Goal: Find contact information: Find contact information

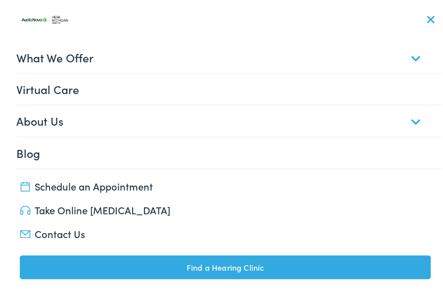
click at [410, 119] on link "About Us" at bounding box center [228, 118] width 425 height 31
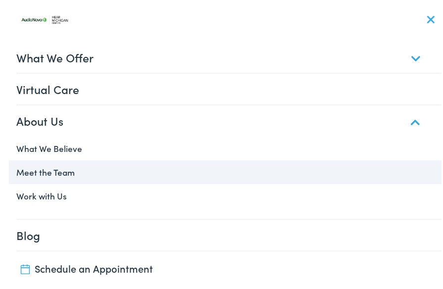
click at [73, 173] on link "Meet the Team" at bounding box center [225, 170] width 432 height 24
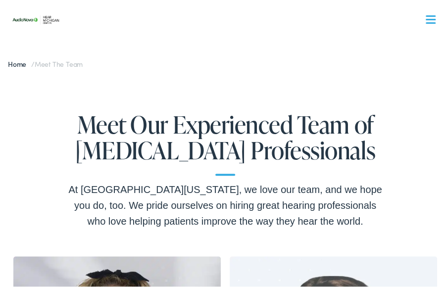
click at [430, 13] on nav "What We Offer Comprehensive & Holistic Care Hearing Testing & Evaluation Hearin…" at bounding box center [225, 86] width 432 height 172
click at [426, 21] on span at bounding box center [430, 20] width 10 height 1
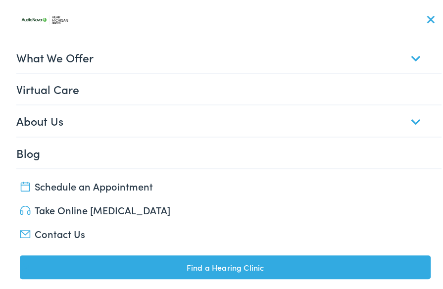
scroll to position [57, 0]
drag, startPoint x: 27, startPoint y: 231, endPoint x: 211, endPoint y: 234, distance: 184.0
click at [211, 234] on link "Contact Us" at bounding box center [225, 231] width 411 height 14
click at [426, 16] on span at bounding box center [430, 17] width 8 height 8
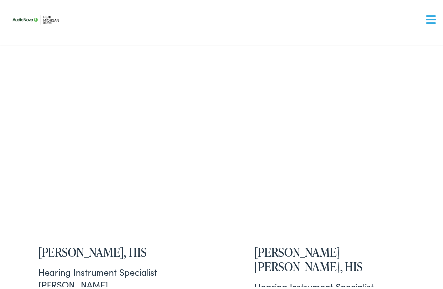
scroll to position [2484, 0]
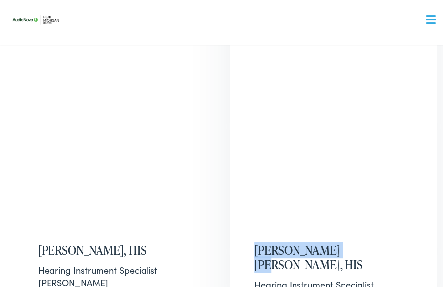
drag, startPoint x: 223, startPoint y: 135, endPoint x: 340, endPoint y: 131, distance: 117.3
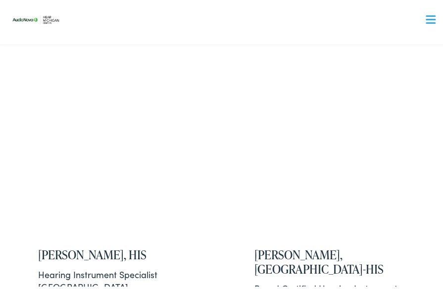
scroll to position [3135, 0]
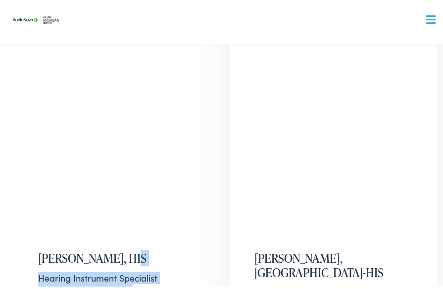
drag, startPoint x: 221, startPoint y: 85, endPoint x: 245, endPoint y: 83, distance: 24.8
drag, startPoint x: 221, startPoint y: 83, endPoint x: 235, endPoint y: 84, distance: 14.8
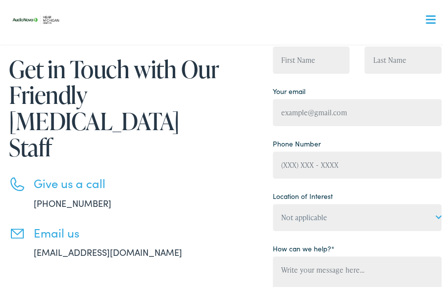
scroll to position [81, 0]
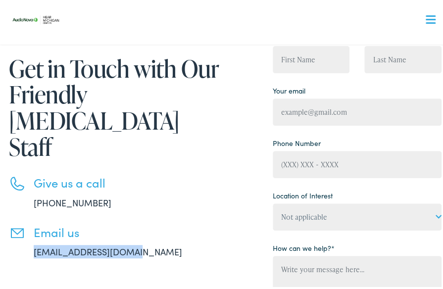
drag, startPoint x: 135, startPoint y: 221, endPoint x: 32, endPoint y: 228, distance: 103.2
click at [32, 228] on li "Email us [EMAIL_ADDRESS][DOMAIN_NAME]" at bounding box center [117, 240] width 216 height 34
copy link "[EMAIL_ADDRESS][DOMAIN_NAME]"
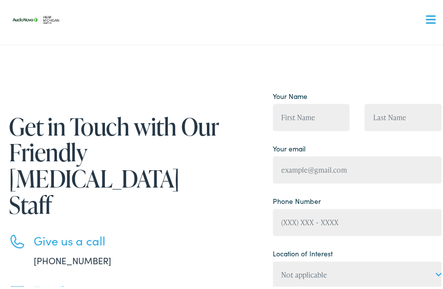
scroll to position [0, 0]
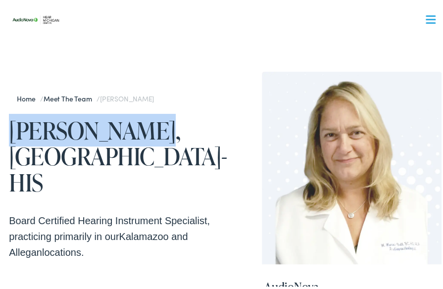
drag, startPoint x: 144, startPoint y: 131, endPoint x: 16, endPoint y: 130, distance: 128.1
click at [16, 130] on h1 "[PERSON_NAME], [GEOGRAPHIC_DATA]-HIS" at bounding box center [117, 154] width 216 height 78
copy h1 "[PERSON_NAME]"
